Goal: Use online tool/utility: Use online tool/utility

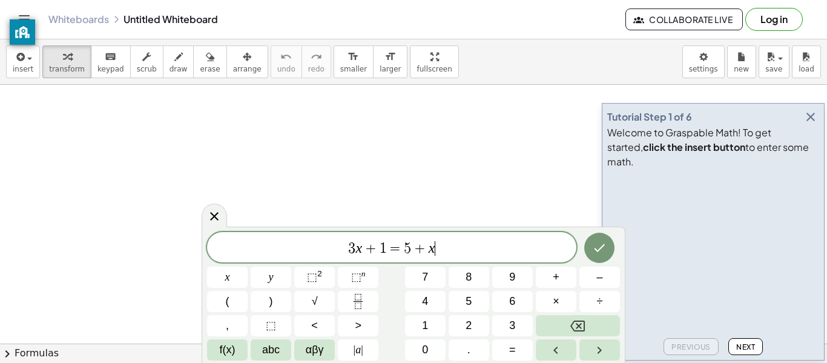
scroll to position [1, 0]
drag, startPoint x: 459, startPoint y: 254, endPoint x: 1, endPoint y: 216, distance: 460.1
click at [1, 216] on body "Graspable Math Activities Get Started Activity Bank Assigned Work Classes White…" at bounding box center [413, 181] width 827 height 363
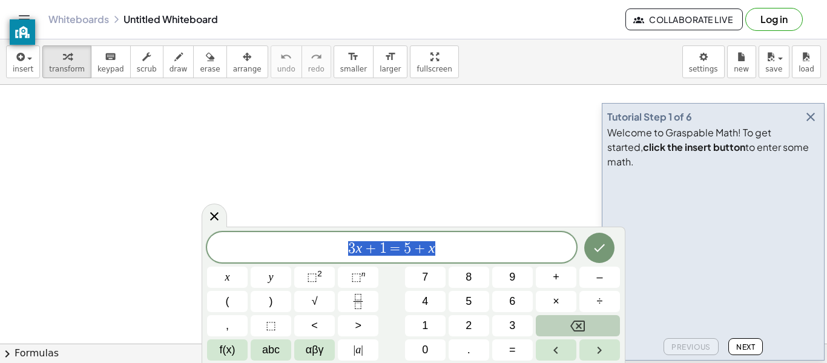
click at [566, 331] on button "Backspace" at bounding box center [578, 325] width 84 height 21
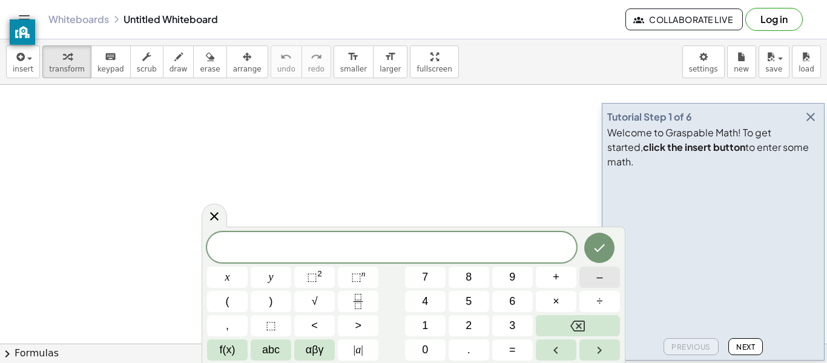
click at [611, 280] on button "–" at bounding box center [600, 277] width 41 height 21
click at [505, 286] on button "9" at bounding box center [512, 277] width 41 height 21
click at [598, 276] on span "–" at bounding box center [600, 277] width 6 height 16
click at [498, 303] on button "6" at bounding box center [512, 301] width 41 height 21
click at [602, 241] on icon "Done" at bounding box center [599, 247] width 15 height 15
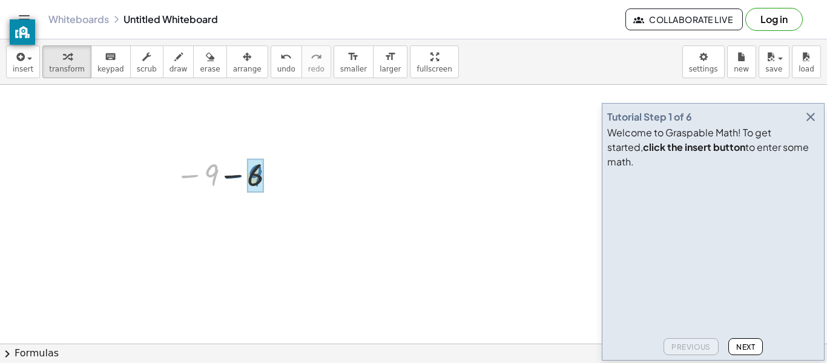
drag, startPoint x: 213, startPoint y: 177, endPoint x: 259, endPoint y: 179, distance: 46.0
click at [280, 55] on icon "undo" at bounding box center [286, 57] width 12 height 15
click at [106, 58] on icon "keyboard" at bounding box center [111, 57] width 12 height 15
click at [743, 350] on span "Next" at bounding box center [746, 346] width 19 height 9
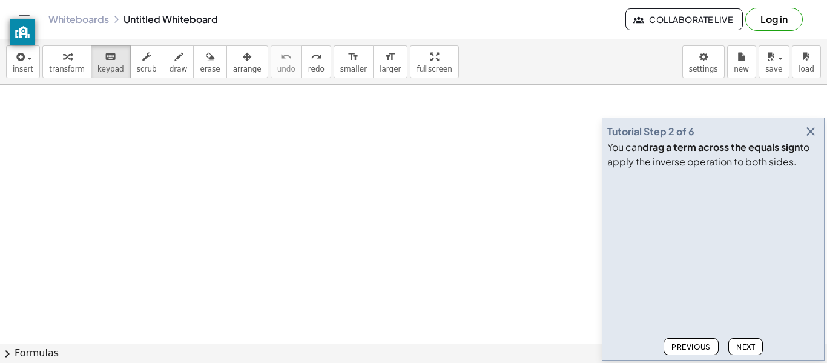
click at [807, 134] on icon "button" at bounding box center [811, 131] width 15 height 15
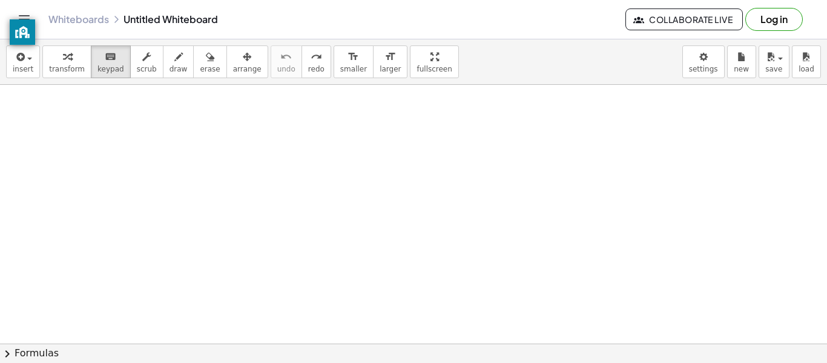
click at [102, 71] on span "keypad" at bounding box center [111, 69] width 27 height 8
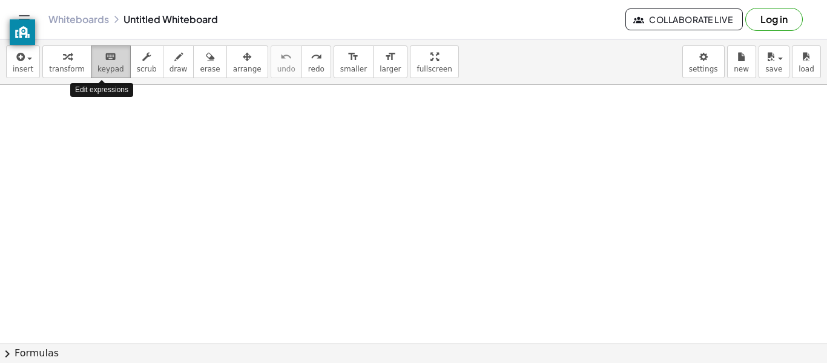
click at [102, 71] on span "keypad" at bounding box center [111, 69] width 27 height 8
click at [18, 80] on div "insert select one: Math Expression Function Text Youtube Video Graphing Geometr…" at bounding box center [413, 61] width 827 height 45
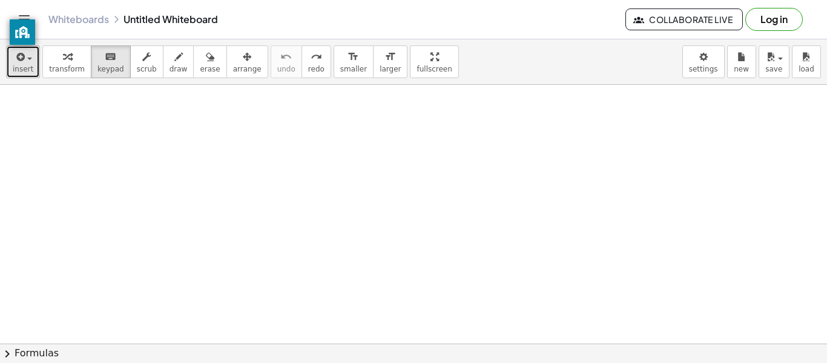
click at [18, 71] on span "insert" at bounding box center [23, 69] width 21 height 8
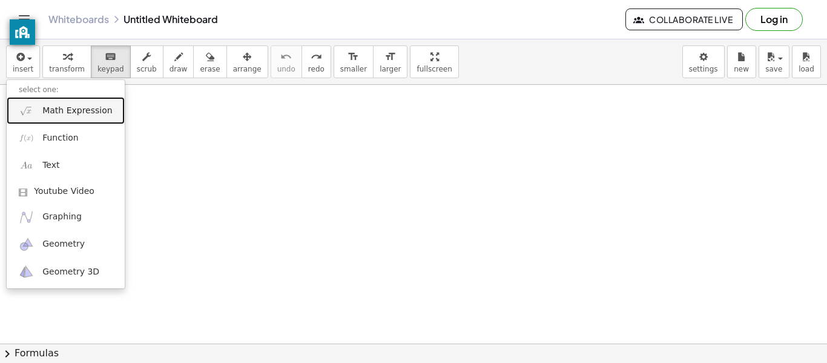
click at [45, 119] on link "Math Expression" at bounding box center [66, 110] width 118 height 27
